Goal: Book appointment/travel/reservation

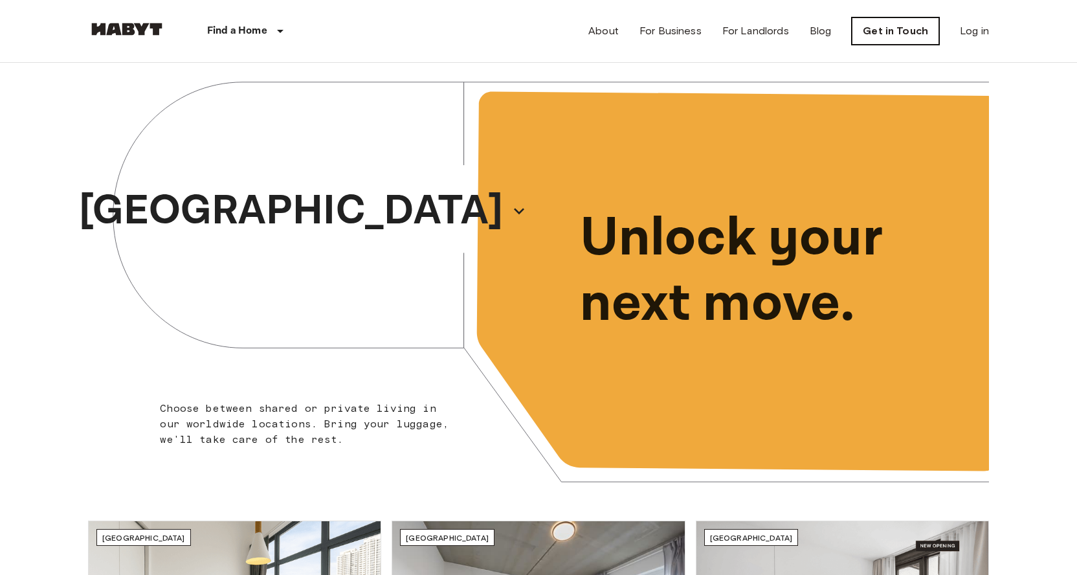
click at [889, 43] on link "Get in Touch" at bounding box center [895, 30] width 87 height 27
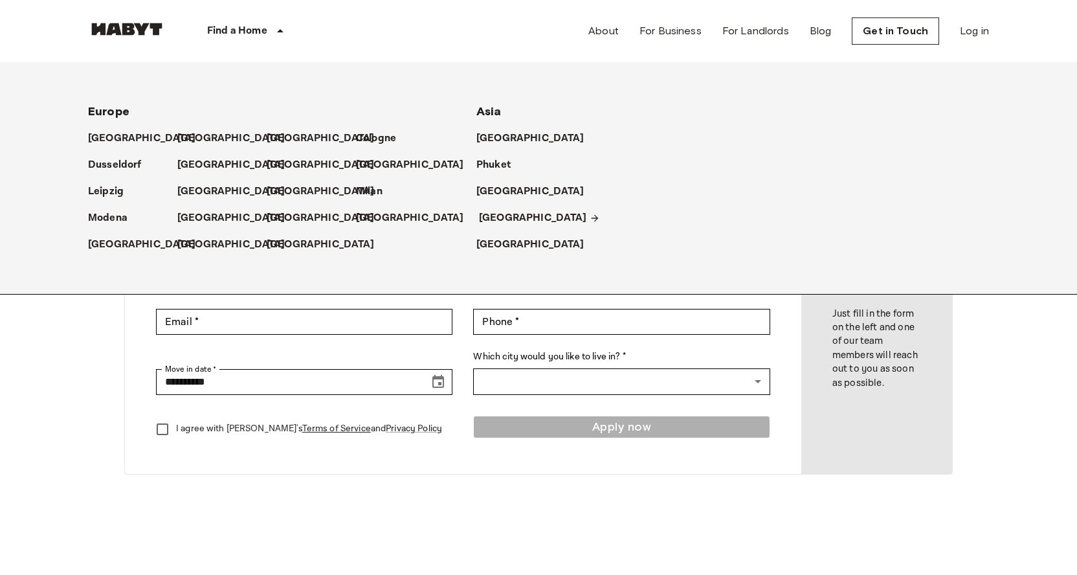
click at [498, 214] on p "[GEOGRAPHIC_DATA]" at bounding box center [533, 218] width 108 height 16
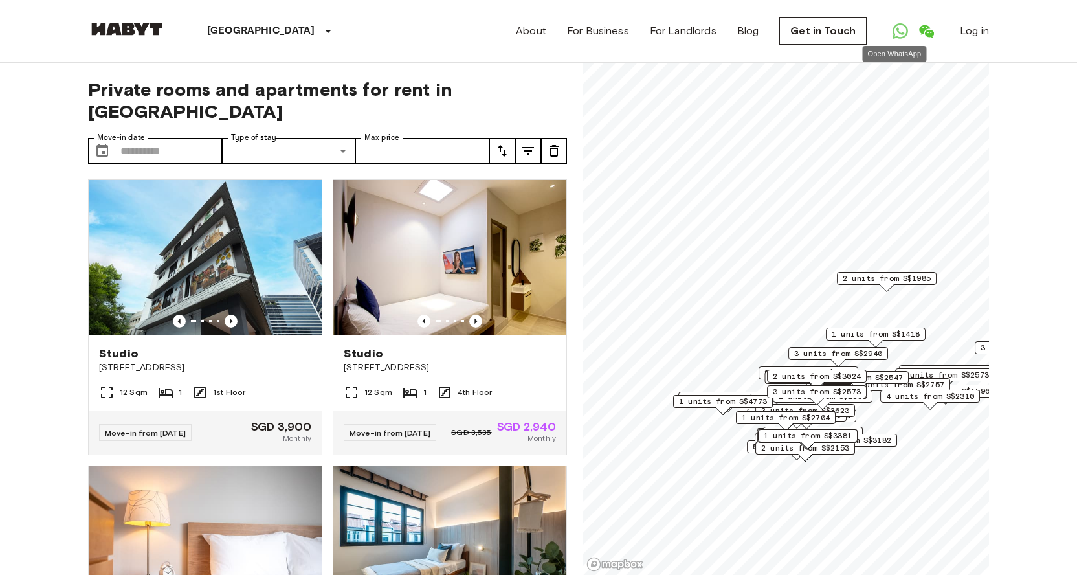
click at [894, 37] on icon "Open WhatsApp" at bounding box center [901, 31] width 16 height 16
click at [237, 214] on img at bounding box center [205, 257] width 233 height 155
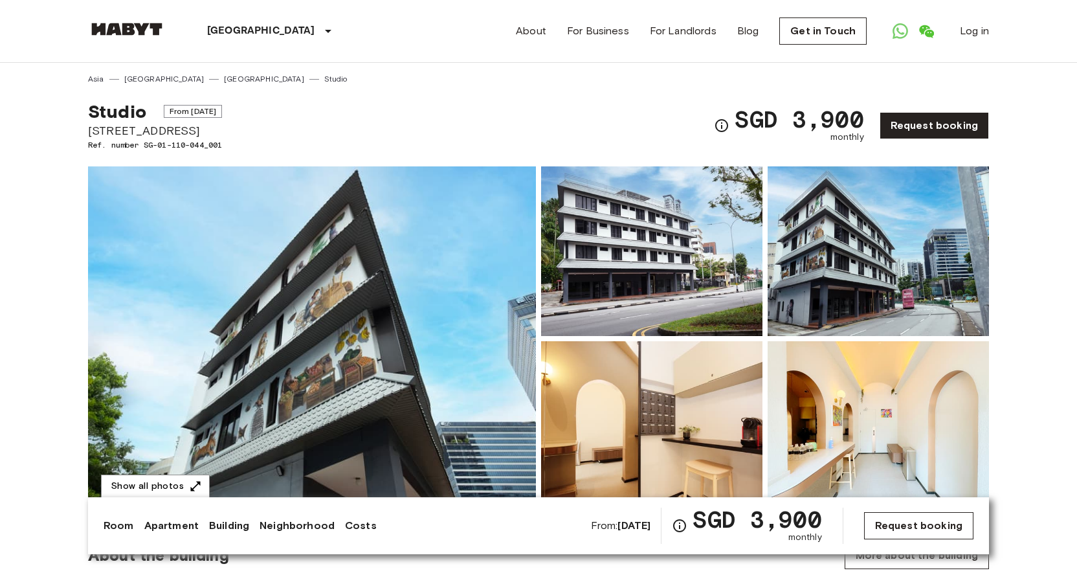
click at [902, 529] on link "Request booking" at bounding box center [918, 525] width 109 height 27
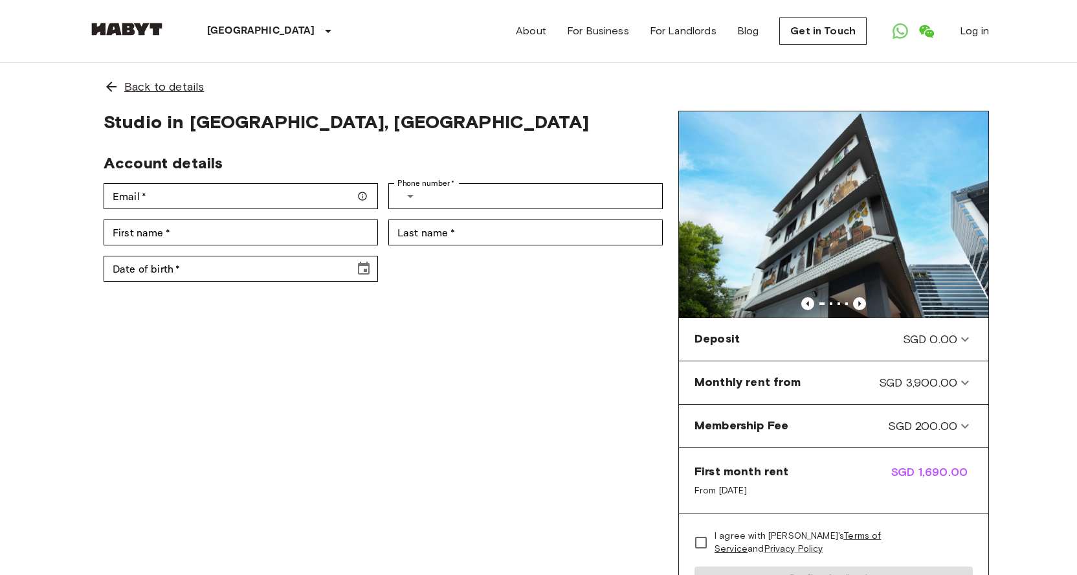
click at [177, 99] on div "Back to details" at bounding box center [538, 87] width 901 height 48
